Goal: Information Seeking & Learning: Learn about a topic

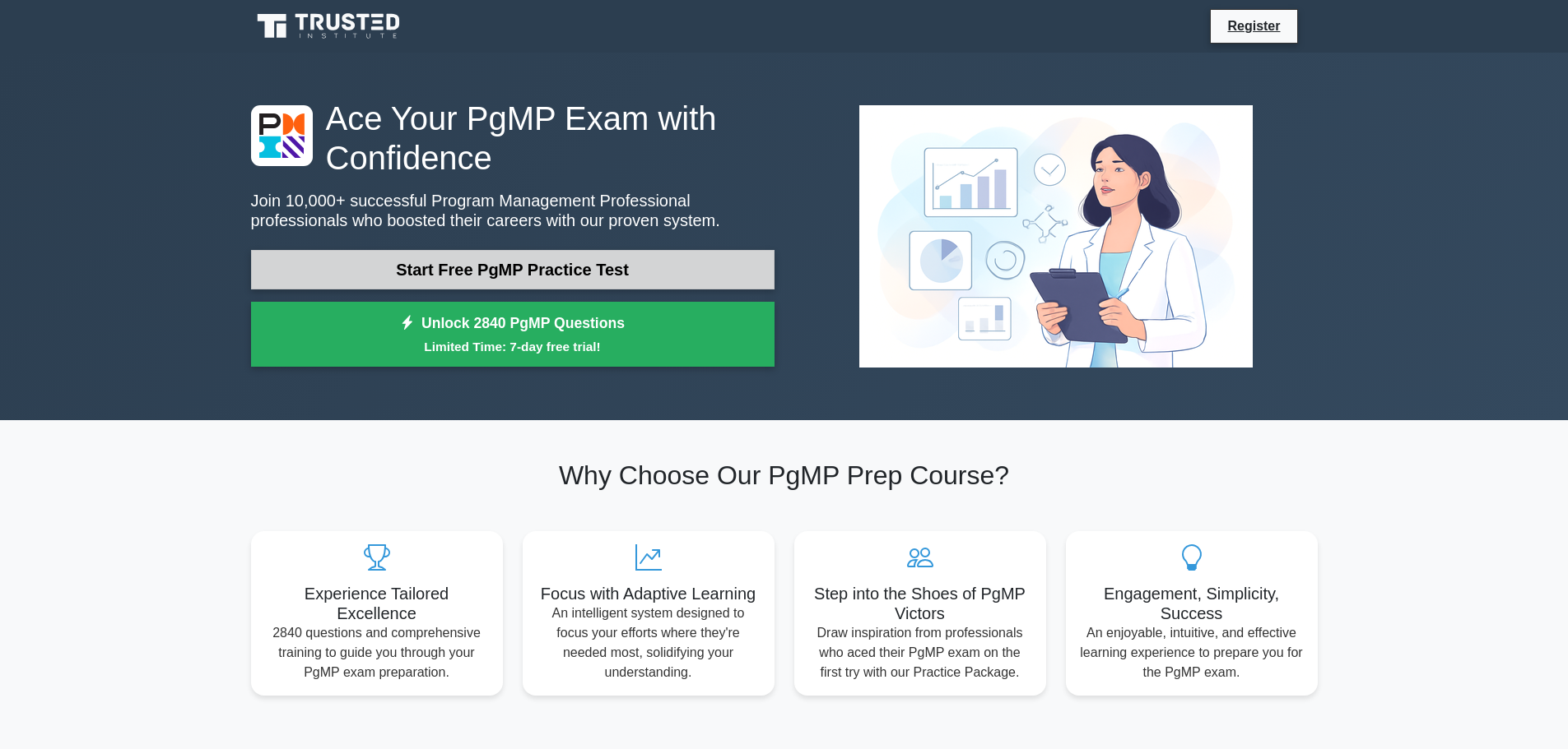
click at [455, 278] on link "Start Free PgMP Practice Test" at bounding box center [512, 269] width 523 height 39
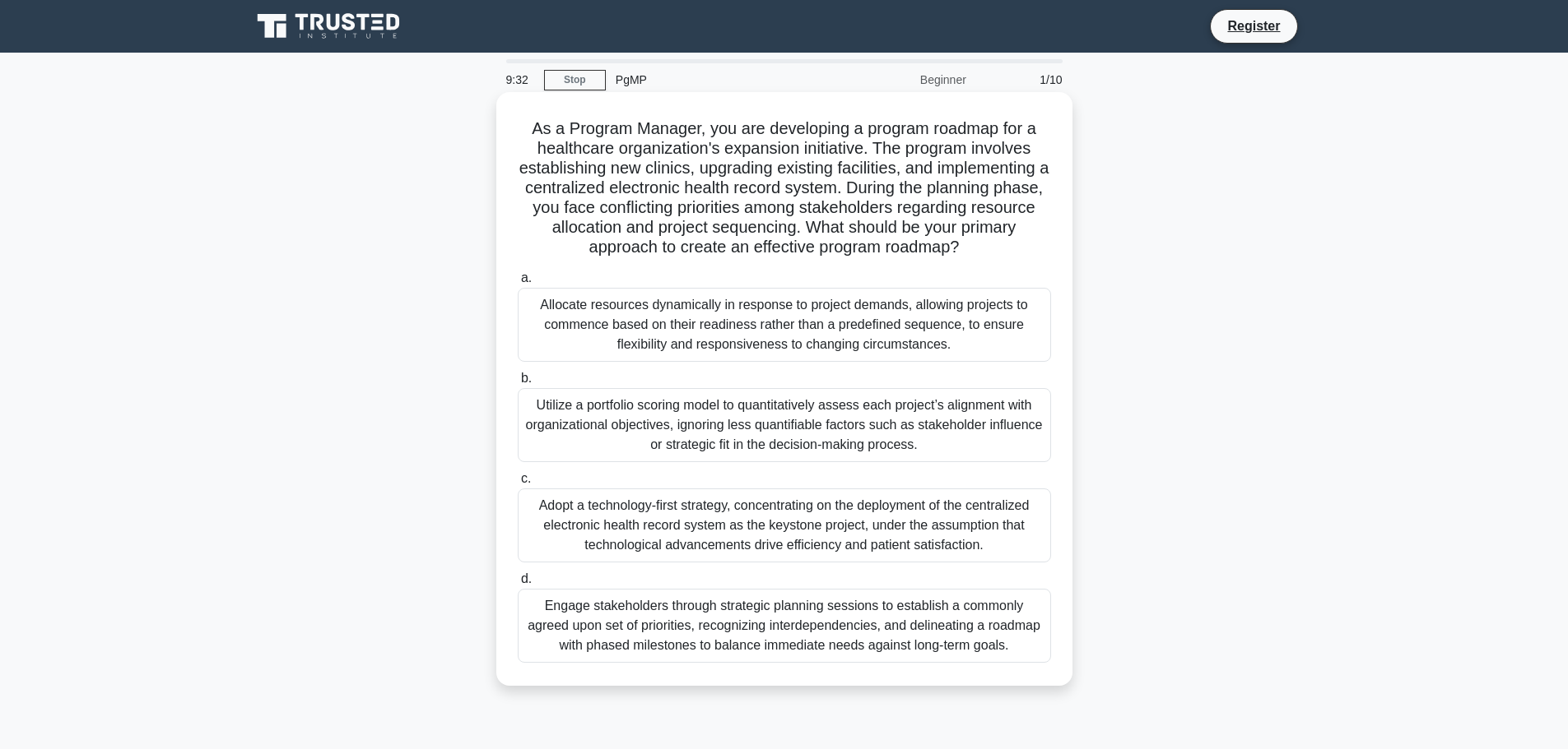
click at [781, 625] on div "Engage stakeholders through strategic planning sessions to establish a commonly…" at bounding box center [784, 625] width 533 height 74
click at [517, 584] on input "d. Engage stakeholders through strategic planning sessions to establish a commo…" at bounding box center [517, 579] width 0 height 11
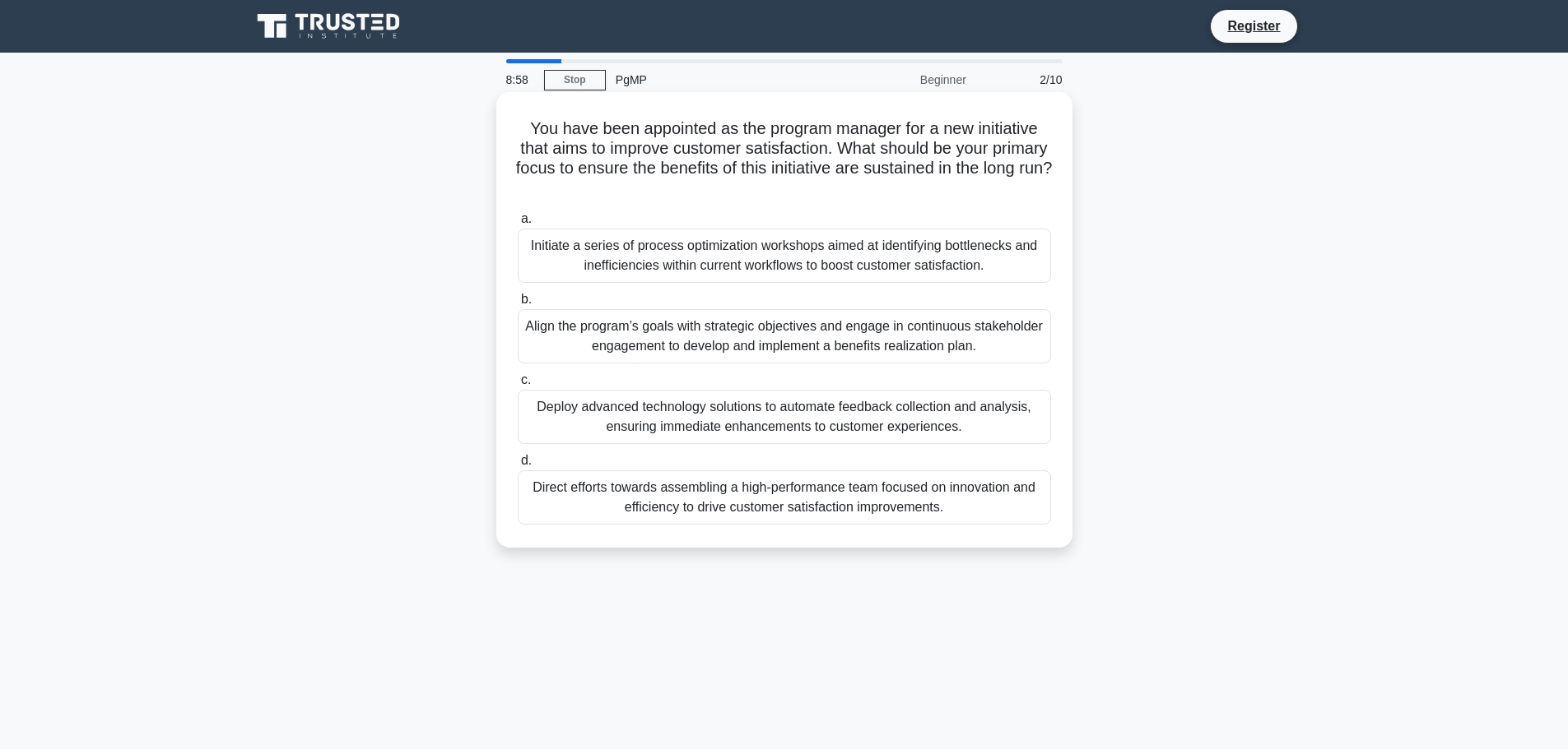
click at [814, 347] on div "Align the program’s goals with strategic objectives and engage in continuous st…" at bounding box center [784, 336] width 533 height 54
click at [517, 305] on input "b. Align the program’s goals with strategic objectives and engage in continuous…" at bounding box center [517, 299] width 0 height 11
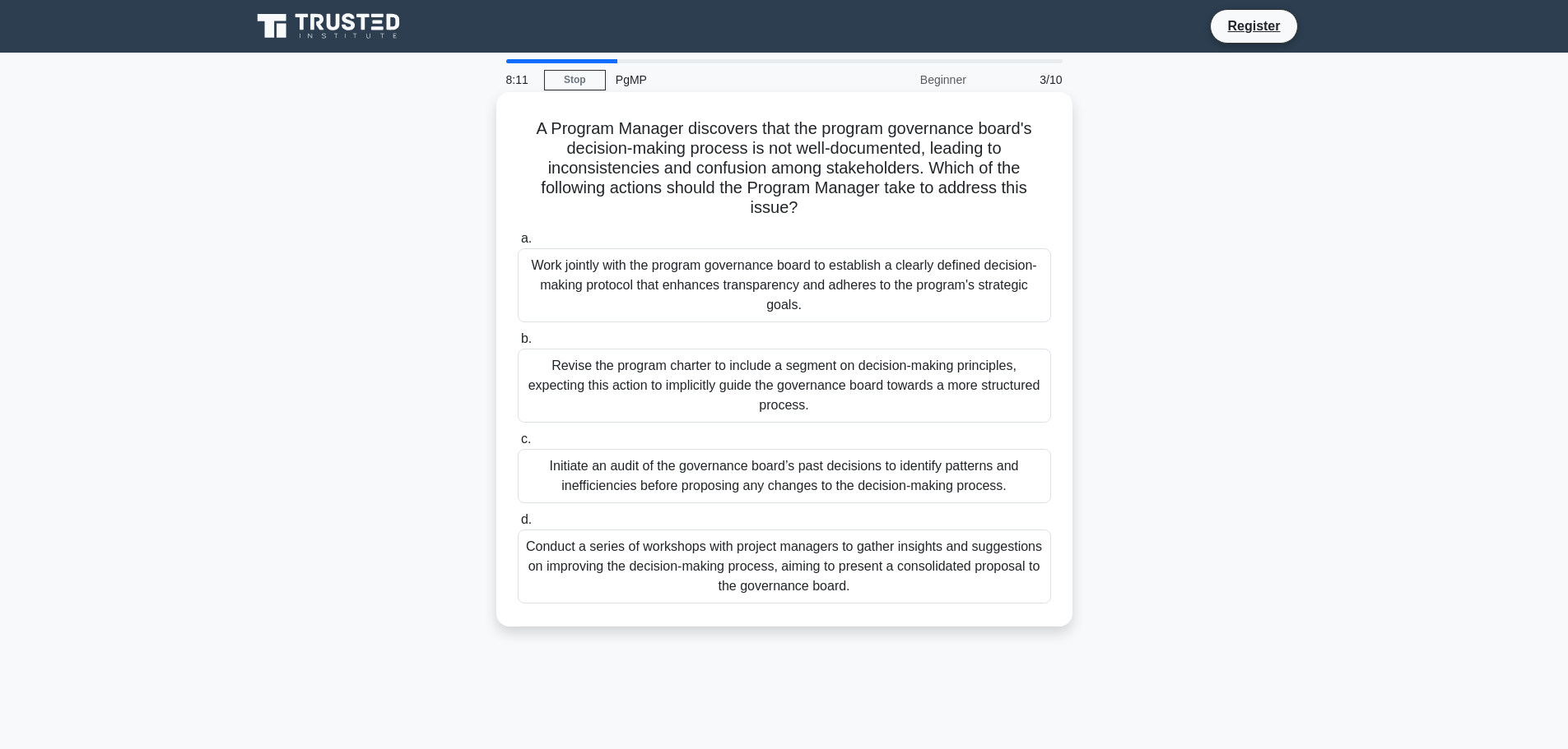
click at [594, 461] on div "Initiate an audit of the governance board’s past decisions to identify patterns…" at bounding box center [784, 476] width 533 height 54
click at [517, 445] on input "c. Initiate an audit of the governance board’s past decisions to identify patte…" at bounding box center [517, 439] width 0 height 11
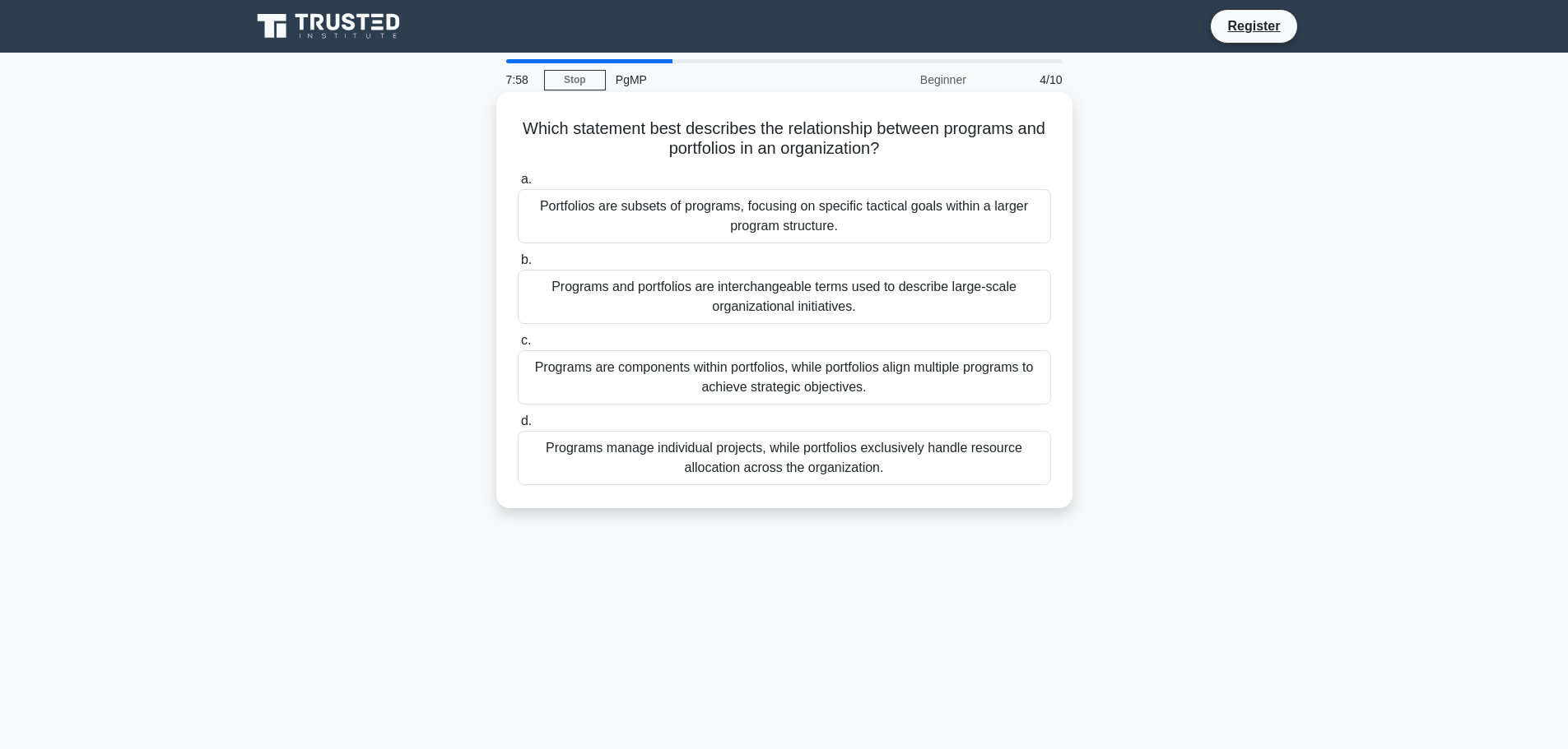
click at [987, 382] on div "Programs are components within portfolios, while portfolios align multiple prog…" at bounding box center [784, 377] width 533 height 54
click at [517, 347] on input "c. Programs are components within portfolios, while portfolios align multiple p…" at bounding box center [517, 341] width 0 height 11
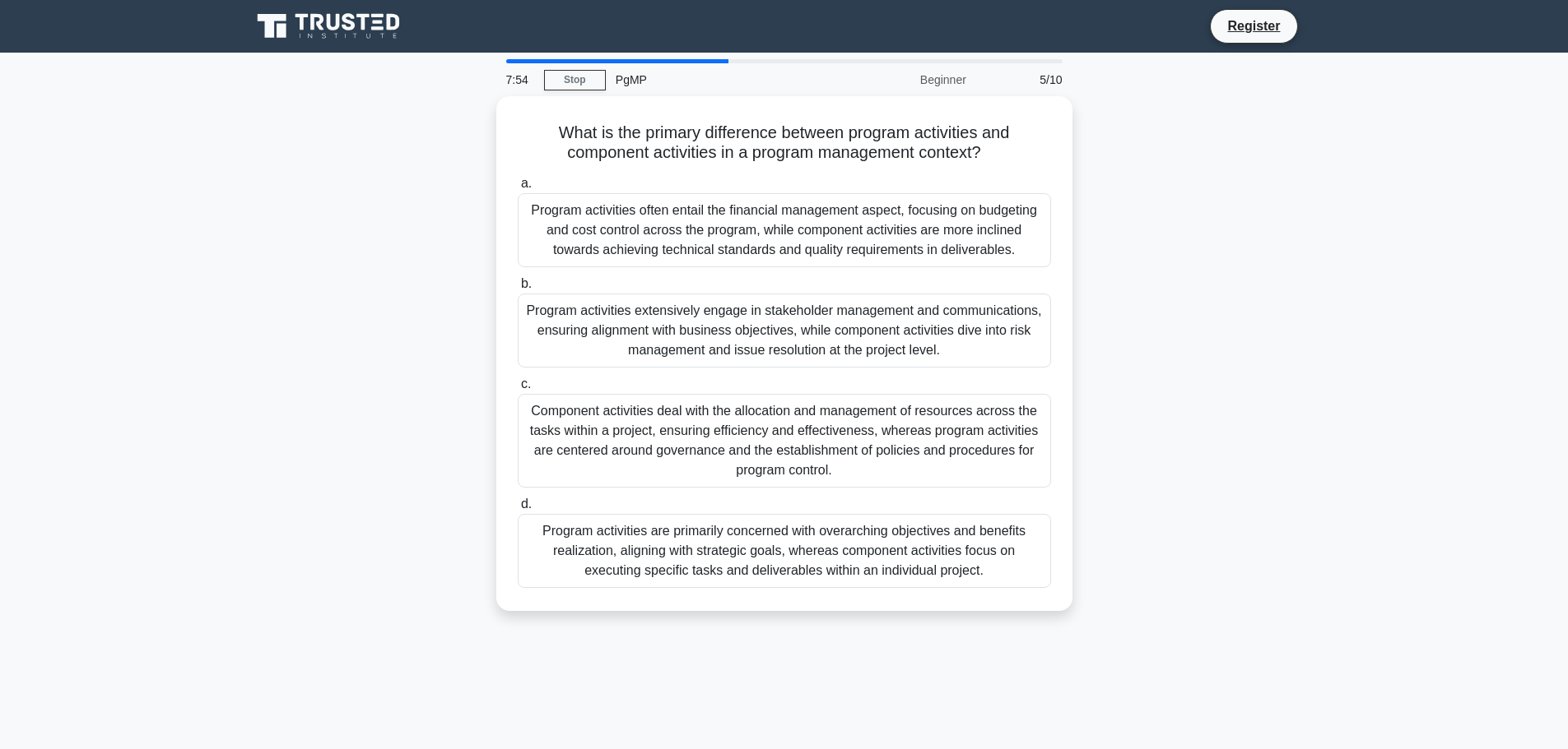
click at [1196, 274] on div "What is the primary difference between program activities and component activit…" at bounding box center [784, 363] width 1086 height 535
click at [922, 557] on div "Program activities are primarily concerned with overarching objectives and bene…" at bounding box center [784, 550] width 533 height 74
click at [517, 510] on input "d. Program activities are primarily concerned with overarching objectives and b…" at bounding box center [517, 505] width 0 height 11
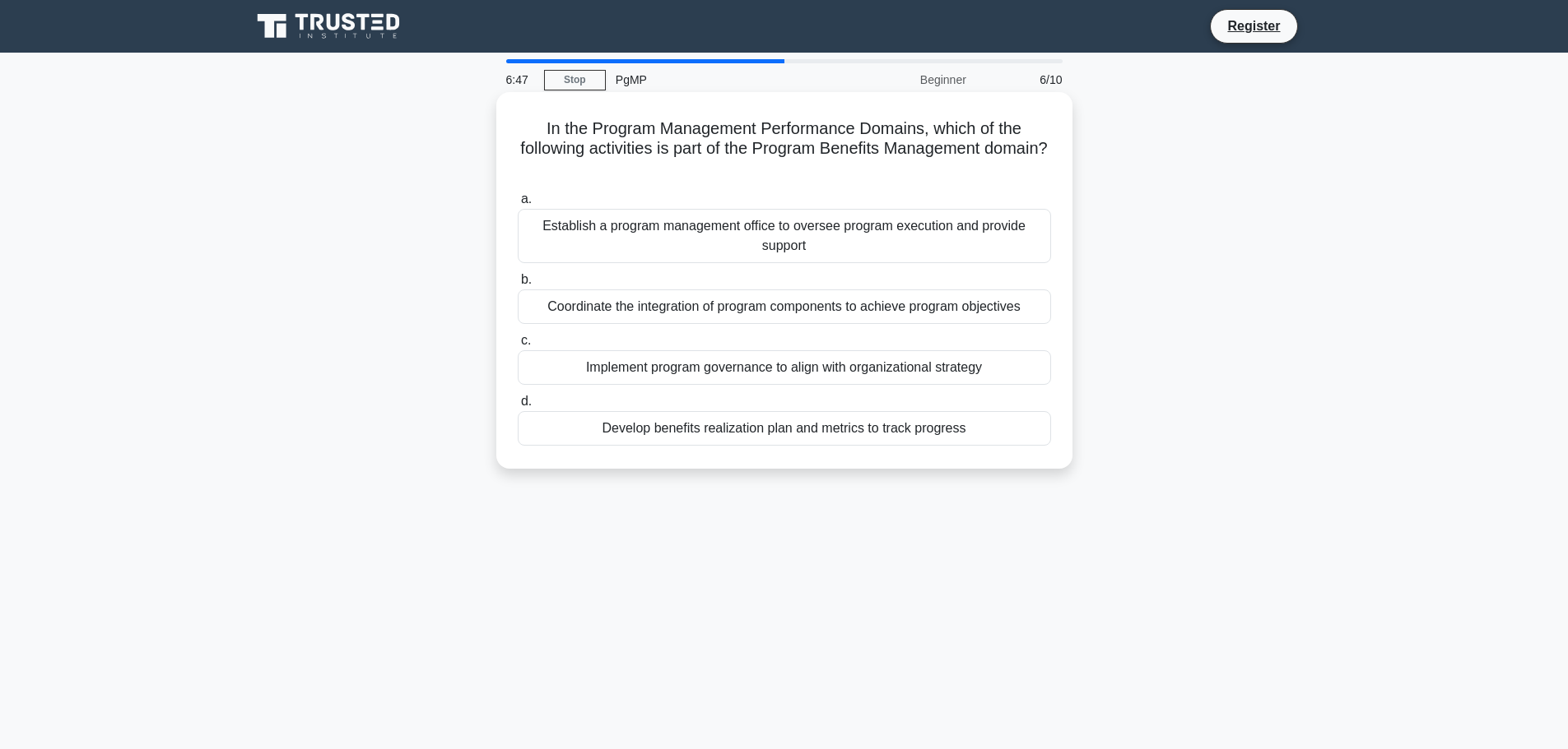
click at [900, 307] on div "Coordinate the integration of program components to achieve program objectives" at bounding box center [784, 307] width 533 height 35
click at [517, 285] on input "b. Coordinate the integration of program components to achieve program objectiv…" at bounding box center [517, 279] width 0 height 11
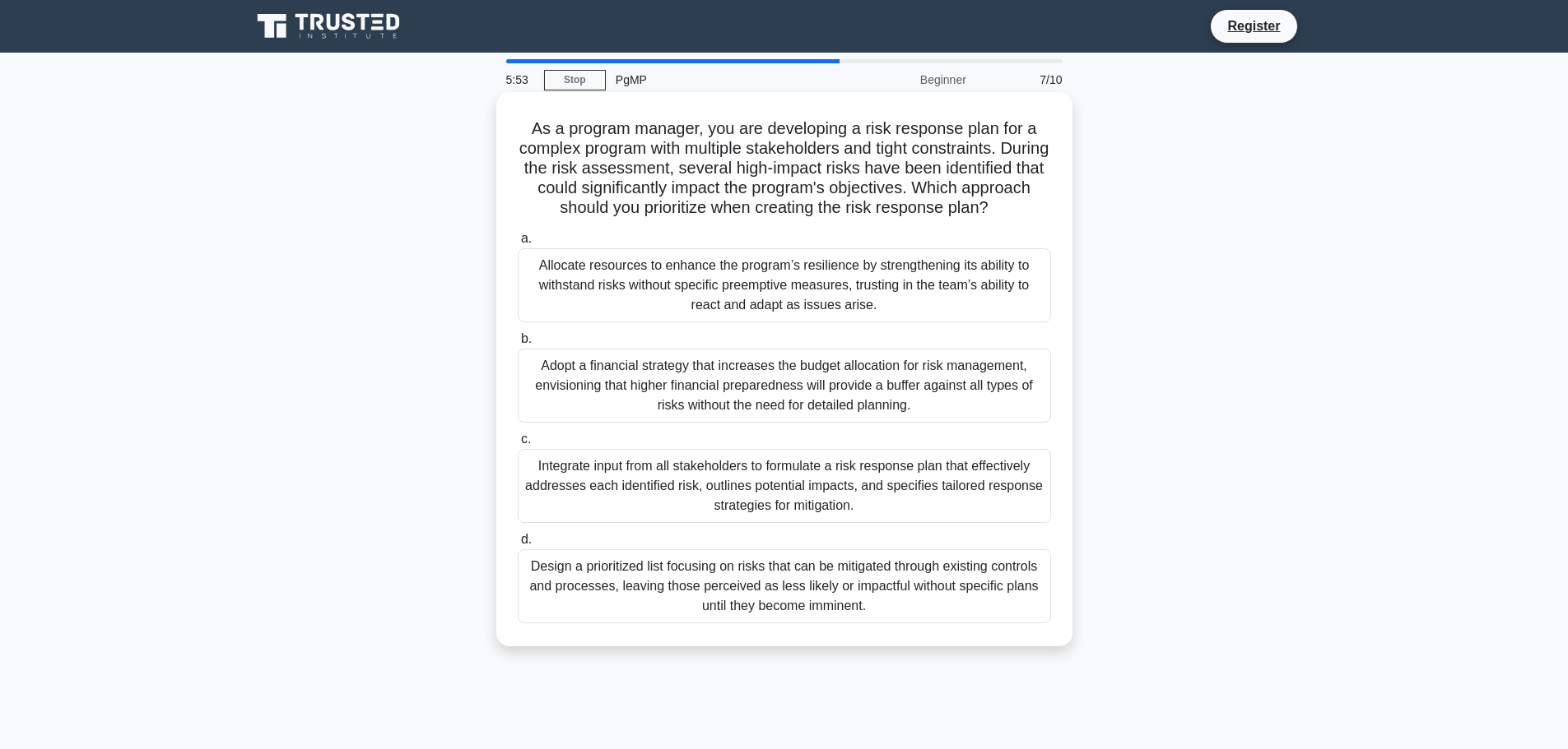
click at [627, 492] on div "Integrate input from all stakeholders to formulate a risk response plan that ef…" at bounding box center [784, 485] width 533 height 74
click at [517, 445] on input "c. Integrate input from all stakeholders to formulate a risk response plan that…" at bounding box center [517, 439] width 0 height 11
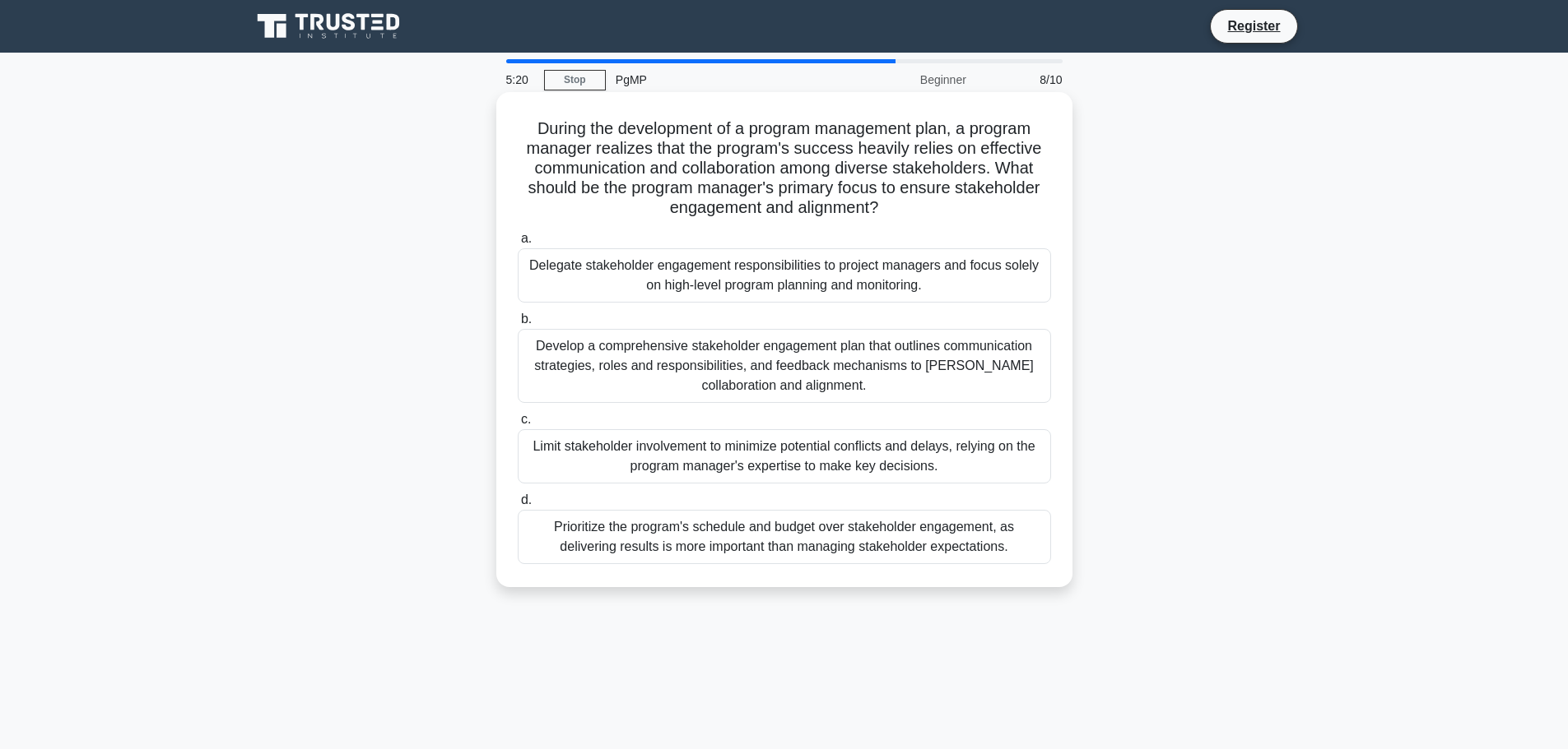
click at [755, 383] on div "Develop a comprehensive stakeholder engagement plan that outlines communication…" at bounding box center [784, 366] width 533 height 74
click at [517, 325] on input "b. Develop a comprehensive stakeholder engagement plan that outlines communicat…" at bounding box center [517, 319] width 0 height 11
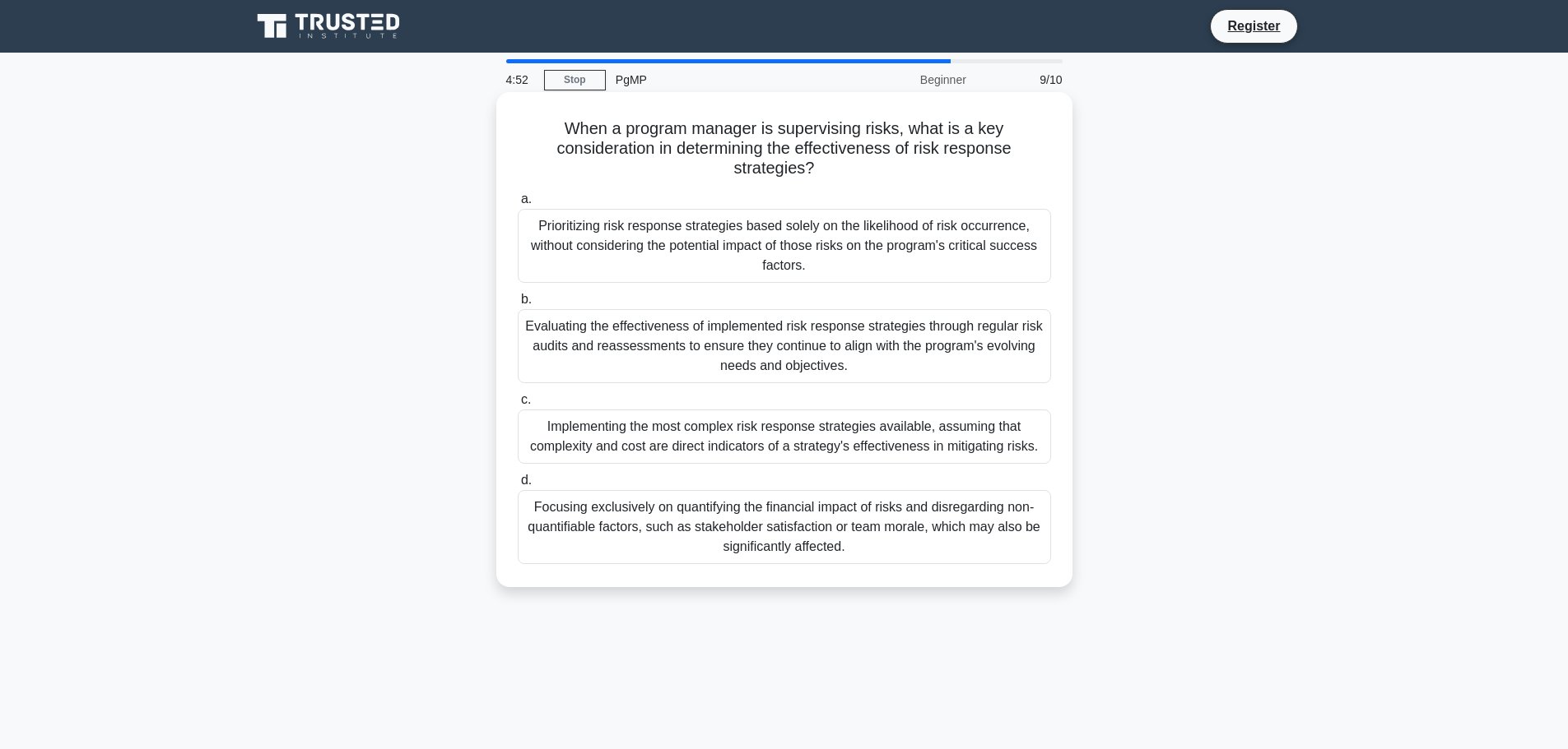
click at [919, 364] on div "Evaluating the effectiveness of implemented risk response strategies through re…" at bounding box center [784, 346] width 533 height 74
click at [517, 305] on input "b. Evaluating the effectiveness of implemented risk response strategies through…" at bounding box center [517, 299] width 0 height 11
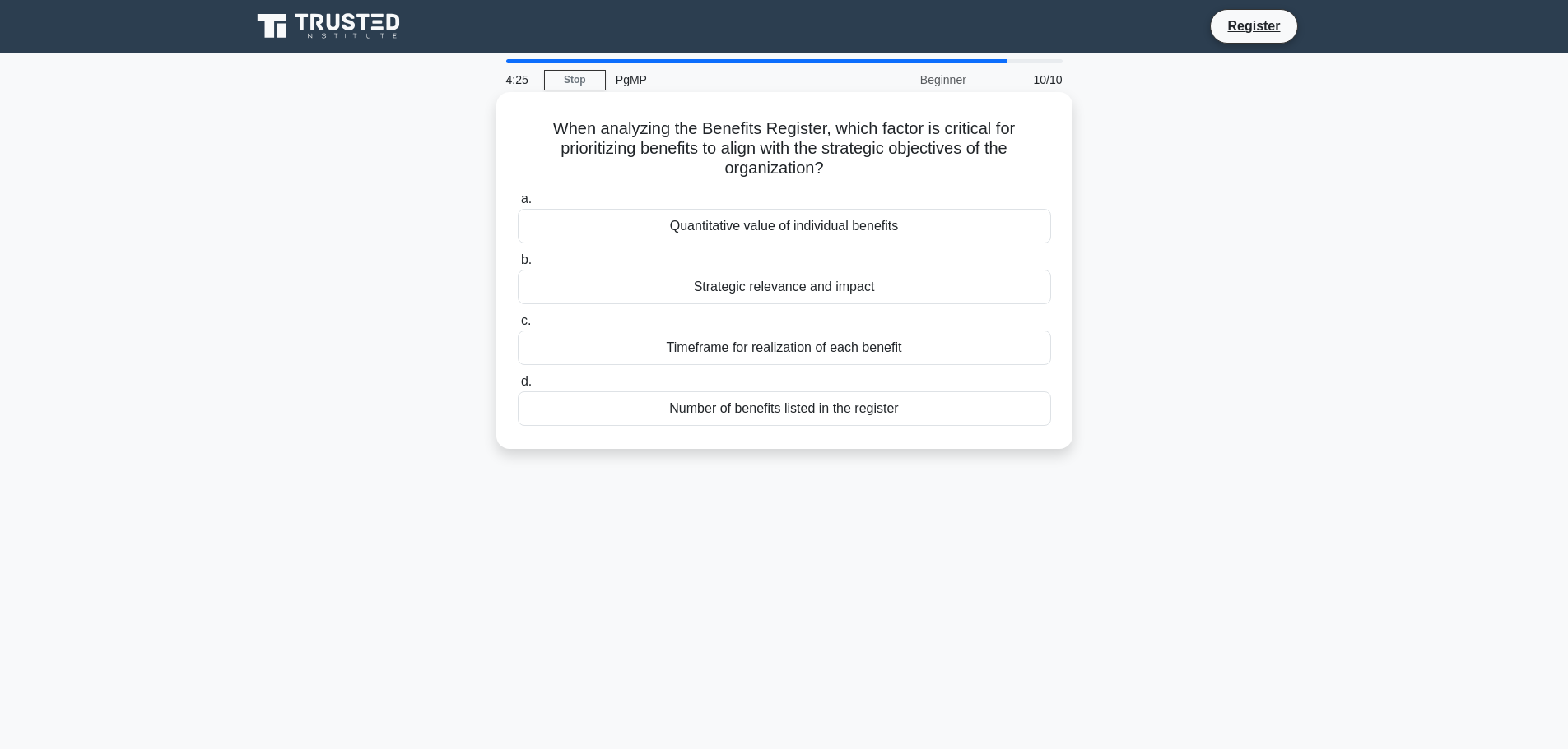
click at [858, 293] on div "Strategic relevance and impact" at bounding box center [784, 288] width 533 height 35
click at [517, 266] on input "b. Strategic relevance and impact" at bounding box center [517, 260] width 0 height 11
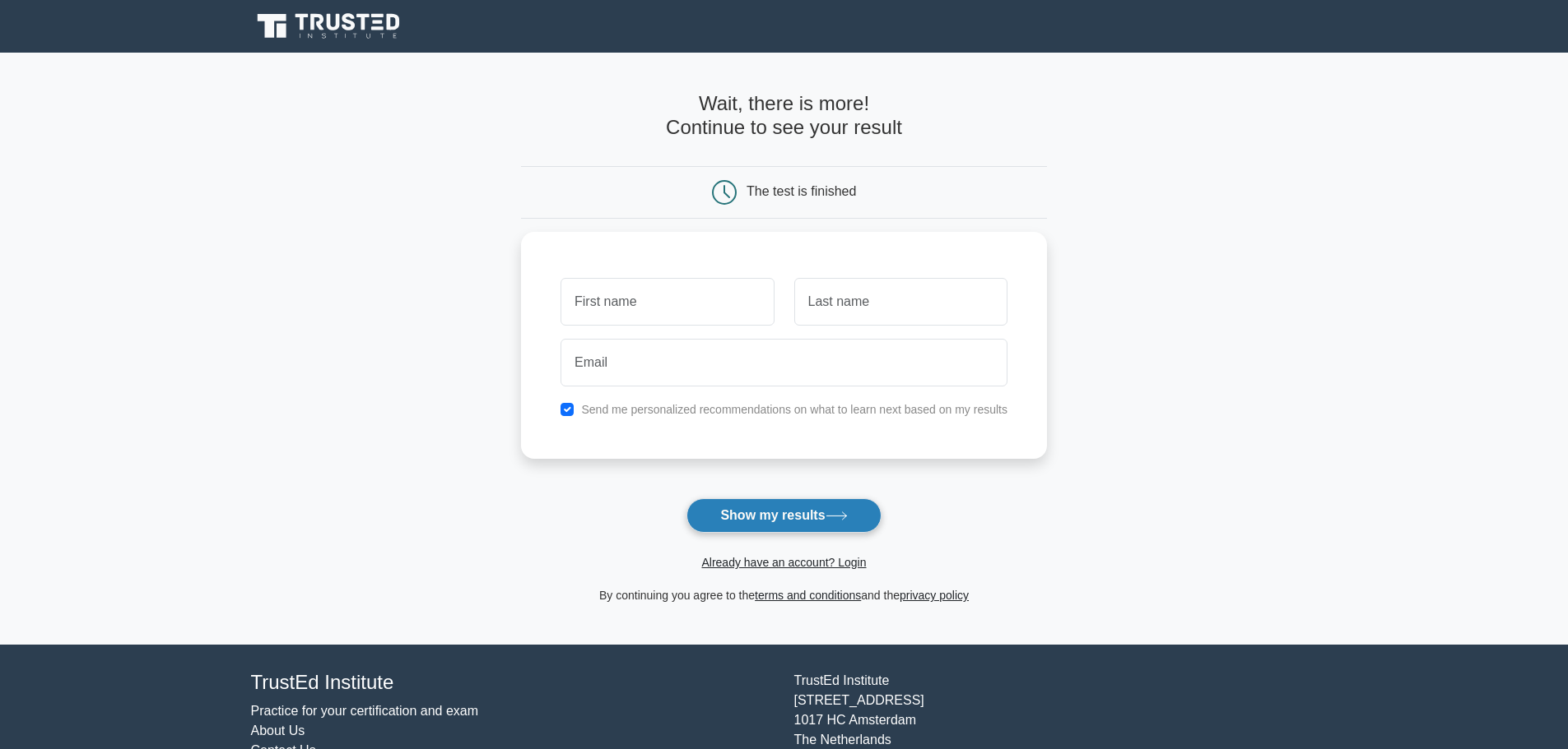
click at [759, 526] on button "Show my results" at bounding box center [784, 516] width 195 height 35
click at [670, 293] on input "text" at bounding box center [667, 297] width 213 height 47
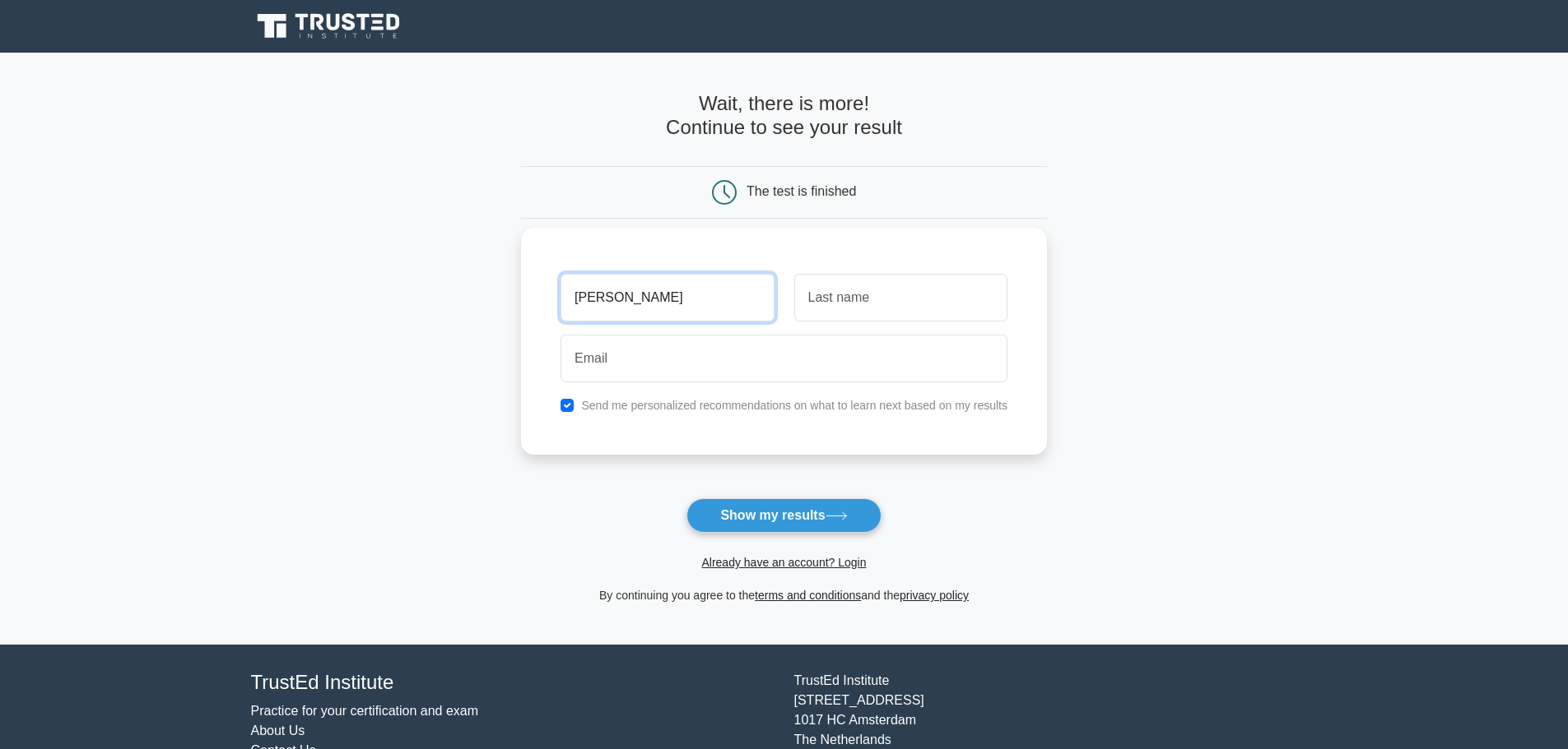
type input "Arvin"
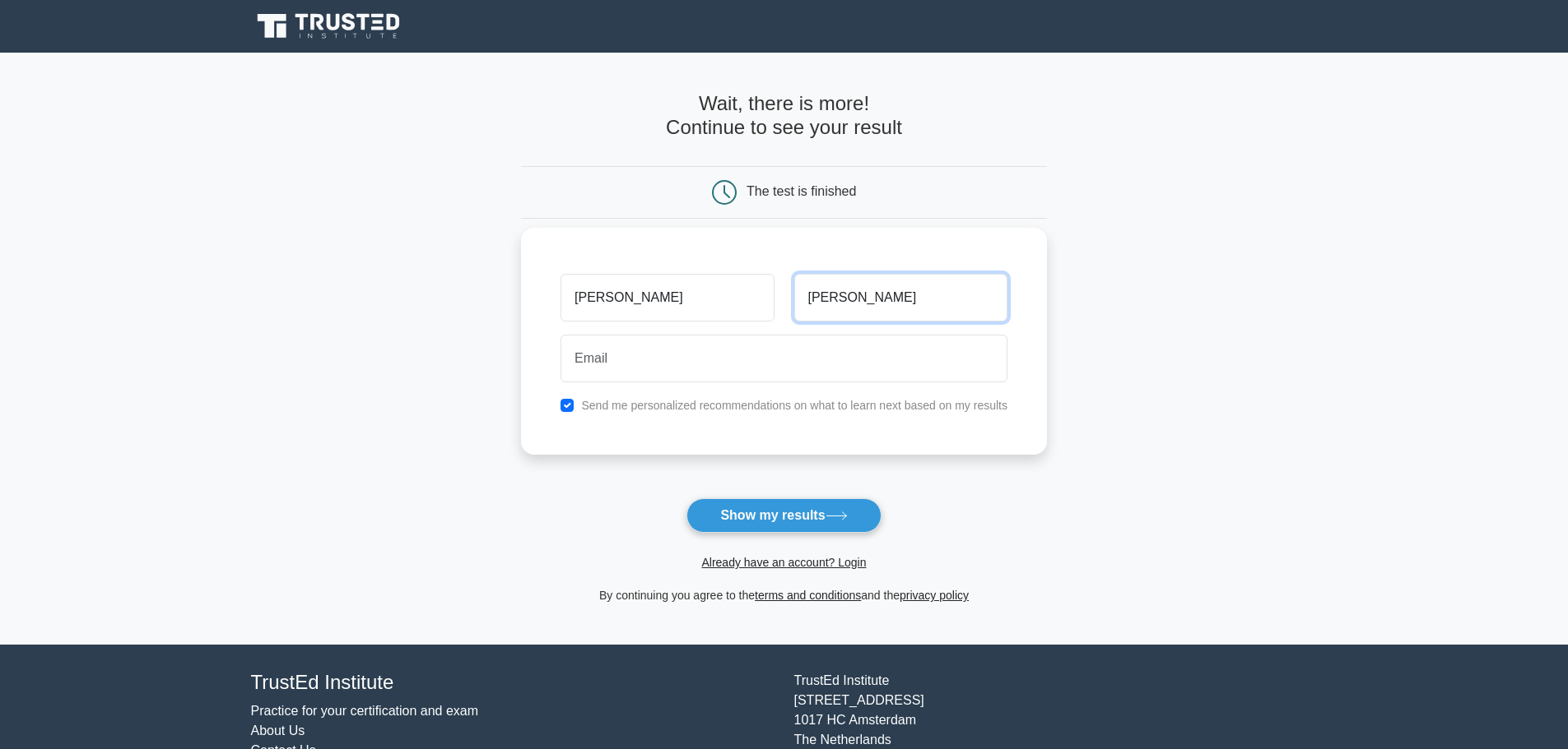
type input "Cayabyab"
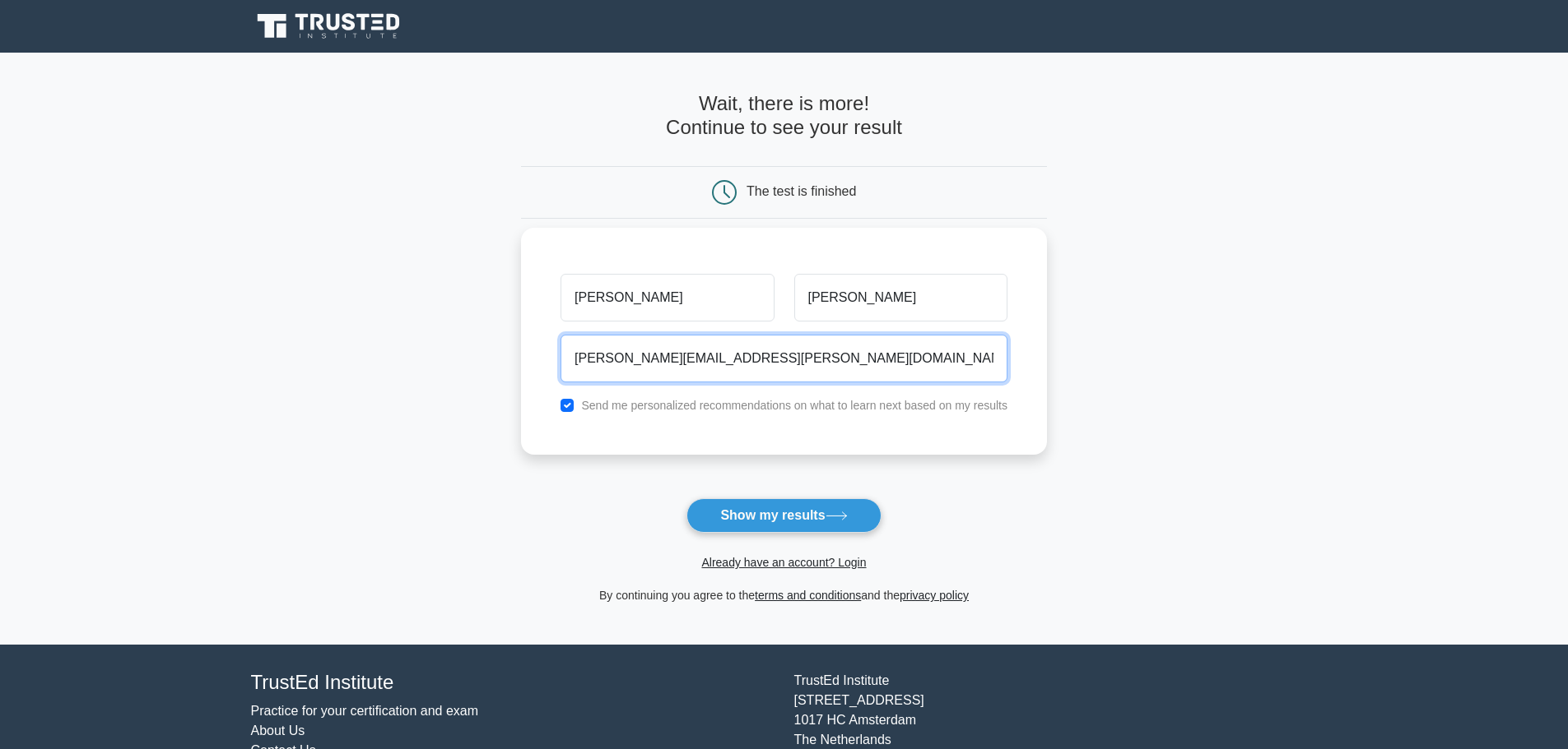
type input "cayabyab.arvind@gmail.com"
click at [607, 404] on label "Send me personalized recommendations on what to learn next based on my results" at bounding box center [794, 406] width 427 height 13
click at [565, 410] on input "checkbox" at bounding box center [567, 406] width 13 height 13
checkbox input "false"
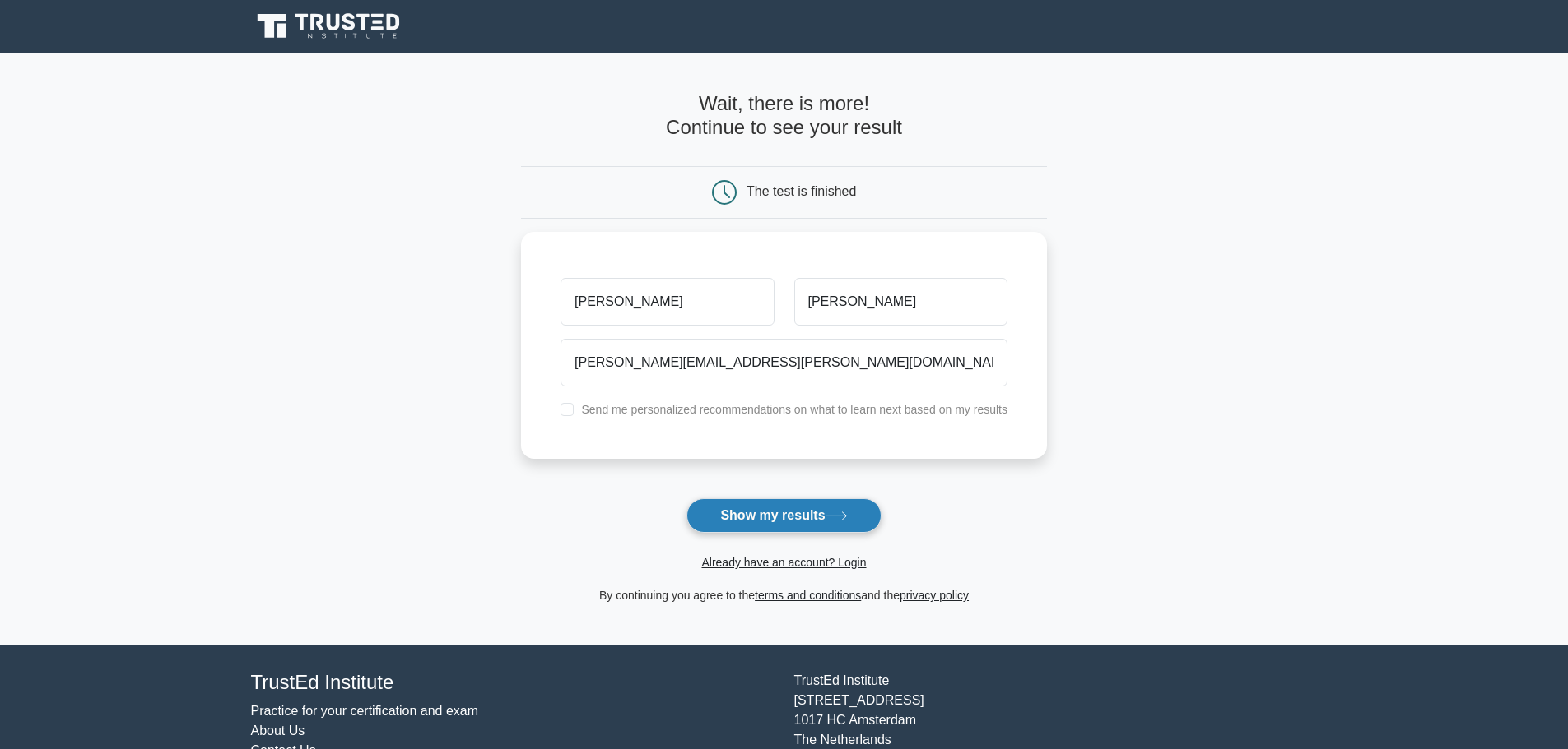
click at [832, 520] on icon at bounding box center [836, 515] width 22 height 9
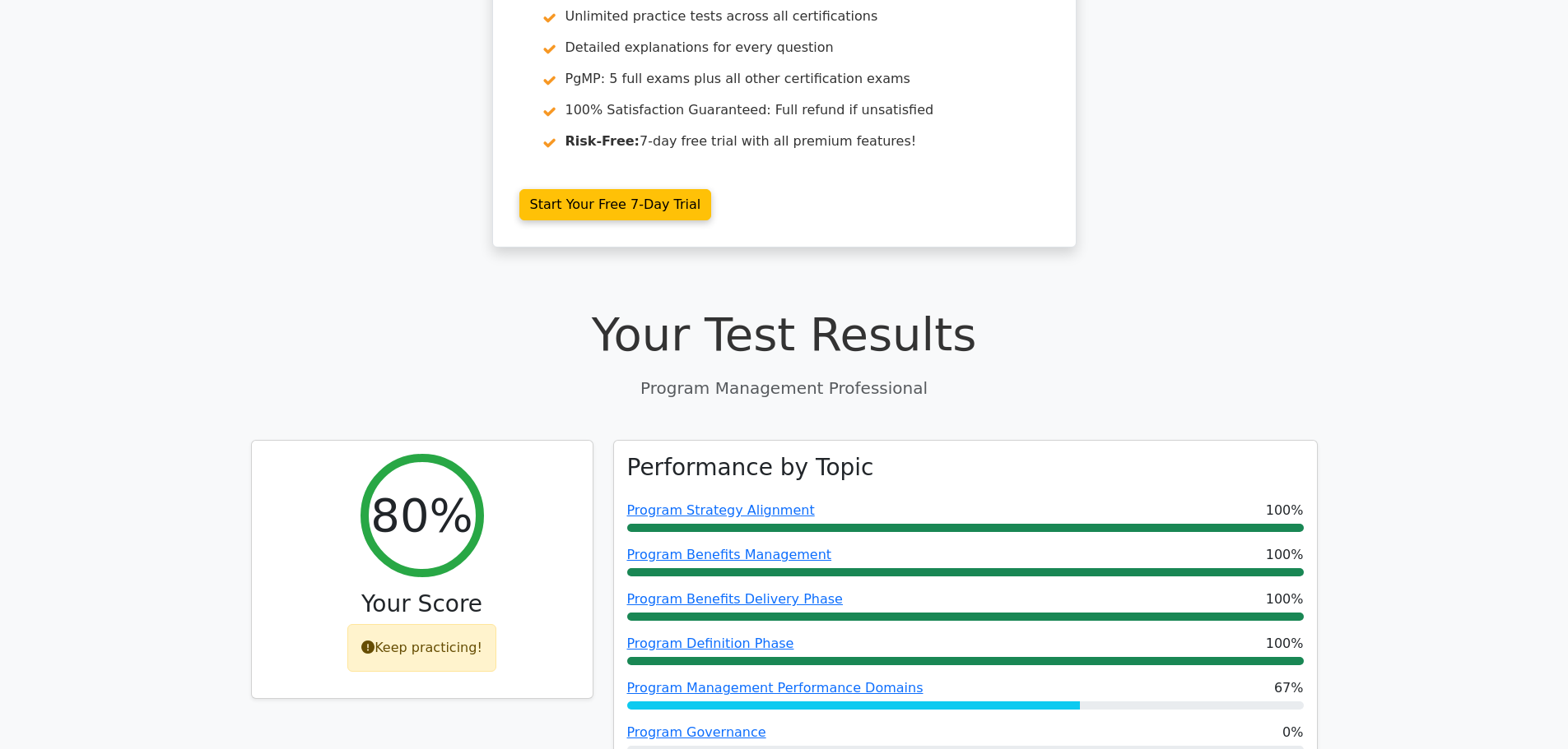
scroll to position [329, 0]
